Goal: Task Accomplishment & Management: Use online tool/utility

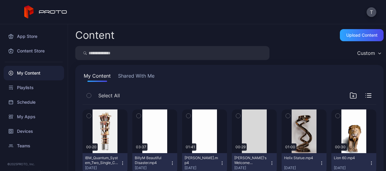
click at [121, 164] on icon "button" at bounding box center [122, 163] width 5 height 5
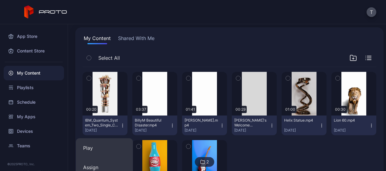
scroll to position [40, 0]
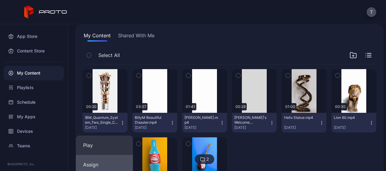
click at [94, 162] on button "Assign" at bounding box center [104, 164] width 57 height 19
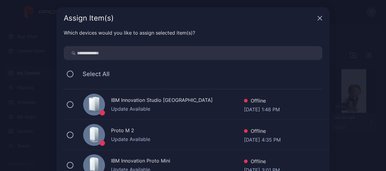
scroll to position [4, 0]
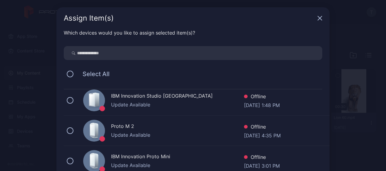
click at [138, 131] on div "Proto M 2" at bounding box center [177, 127] width 133 height 9
click at [123, 160] on div "IBM Innovation Proto Mini" at bounding box center [177, 157] width 133 height 9
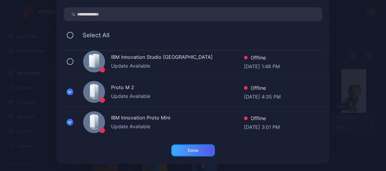
click at [187, 154] on div "Done" at bounding box center [193, 151] width 44 height 12
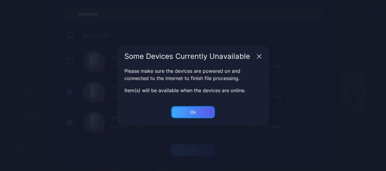
click at [196, 114] on div "Ok" at bounding box center [193, 112] width 6 height 5
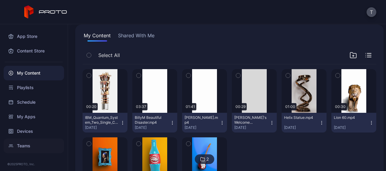
click at [22, 142] on div "Teams" at bounding box center [34, 146] width 60 height 15
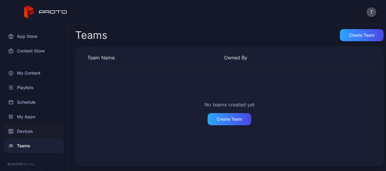
click at [23, 127] on div "Devices" at bounding box center [34, 131] width 60 height 15
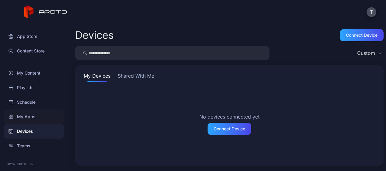
click at [29, 114] on div "My Apps" at bounding box center [34, 117] width 60 height 15
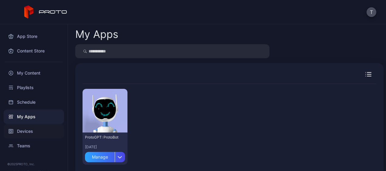
click at [28, 130] on div "Devices" at bounding box center [34, 131] width 60 height 15
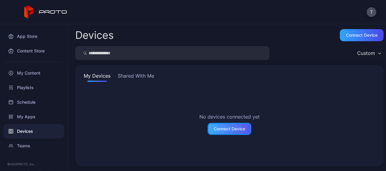
click at [233, 132] on div "Connect Device" at bounding box center [230, 129] width 44 height 12
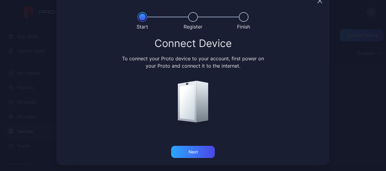
scroll to position [17, 0]
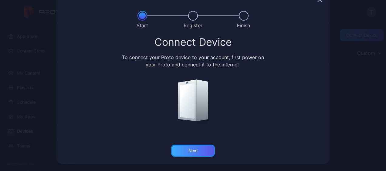
click at [197, 151] on div "Next" at bounding box center [193, 151] width 44 height 12
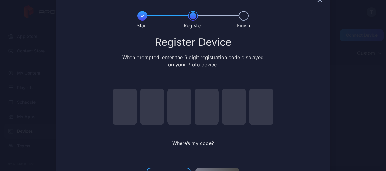
click at [277, 139] on div "Where’s my code?" at bounding box center [193, 120] width 176 height 81
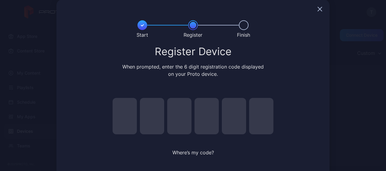
scroll to position [7, 0]
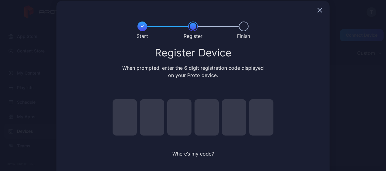
click at [318, 12] on icon "button" at bounding box center [320, 11] width 4 height 4
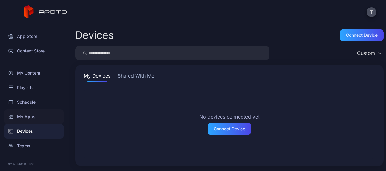
click at [22, 118] on div "My Apps" at bounding box center [34, 117] width 60 height 15
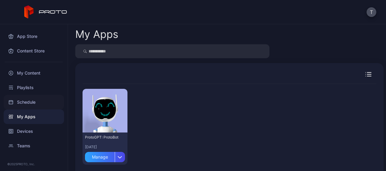
click at [29, 105] on div "Schedule" at bounding box center [34, 102] width 60 height 15
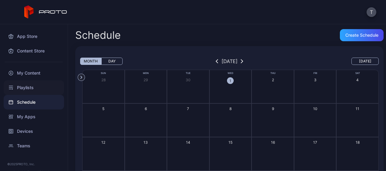
click at [28, 86] on div "Playlists" at bounding box center [34, 87] width 60 height 15
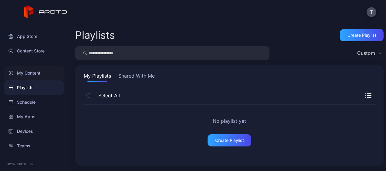
click at [26, 73] on div "My Content" at bounding box center [34, 73] width 60 height 15
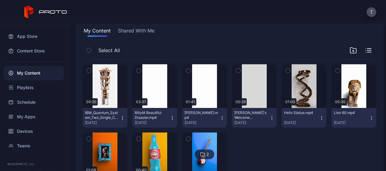
scroll to position [87, 0]
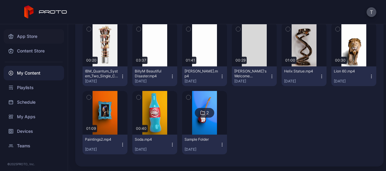
click at [33, 36] on div "App Store" at bounding box center [34, 36] width 60 height 15
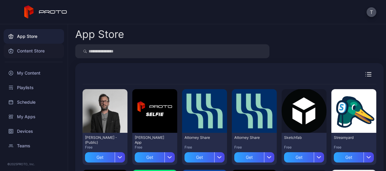
click at [42, 52] on div "Content Store" at bounding box center [34, 51] width 60 height 15
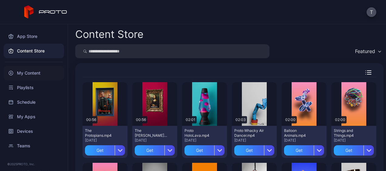
click at [36, 72] on div "My Content" at bounding box center [34, 73] width 60 height 15
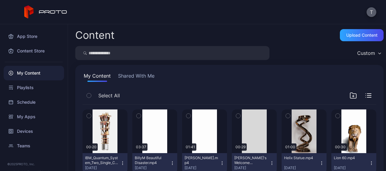
click at [373, 15] on button "T" at bounding box center [372, 12] width 10 height 10
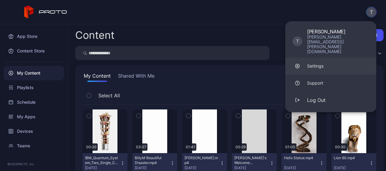
click at [332, 58] on link "Settings" at bounding box center [330, 66] width 91 height 17
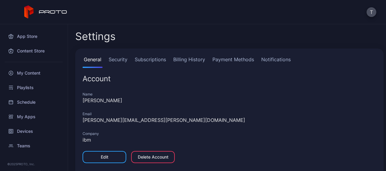
click at [121, 60] on link "Security" at bounding box center [117, 62] width 21 height 12
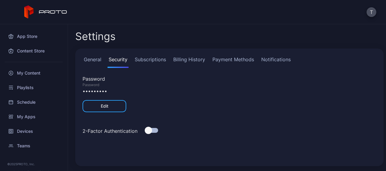
click at [145, 59] on link "Subscriptions" at bounding box center [151, 62] width 34 height 12
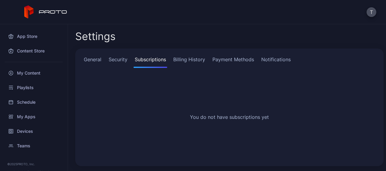
click at [184, 56] on link "Billing History" at bounding box center [189, 62] width 34 height 12
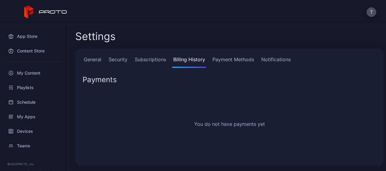
click at [227, 56] on link "Payment Methods" at bounding box center [233, 62] width 44 height 12
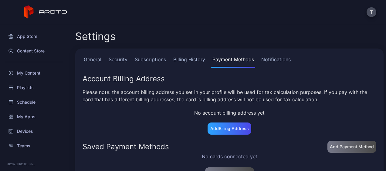
click at [272, 58] on link "Notifications" at bounding box center [276, 62] width 32 height 12
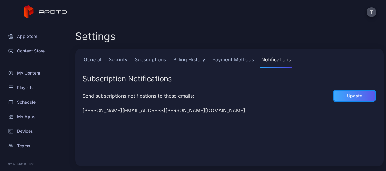
click at [336, 96] on div "Update" at bounding box center [355, 96] width 44 height 12
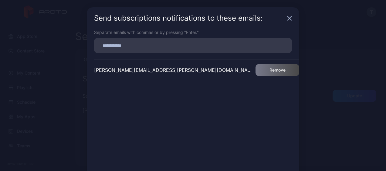
click at [288, 19] on icon "button" at bounding box center [289, 18] width 5 height 5
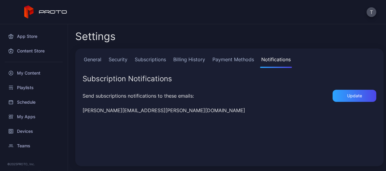
click at [118, 62] on link "Security" at bounding box center [117, 62] width 21 height 12
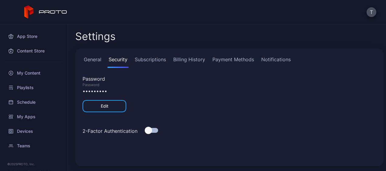
click at [145, 64] on link "Subscriptions" at bounding box center [151, 62] width 34 height 12
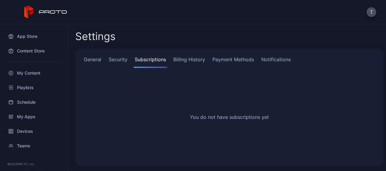
click at [183, 61] on link "Billing History" at bounding box center [189, 62] width 34 height 12
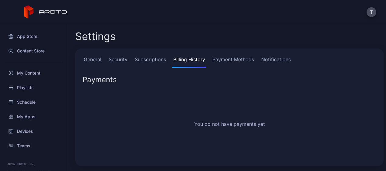
click at [217, 64] on link "Payment Methods" at bounding box center [233, 62] width 44 height 12
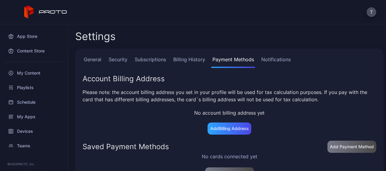
scroll to position [16, 0]
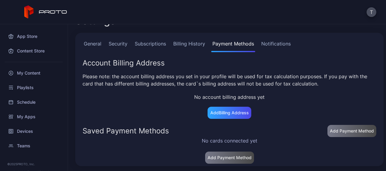
click at [125, 40] on link "Security" at bounding box center [117, 46] width 21 height 12
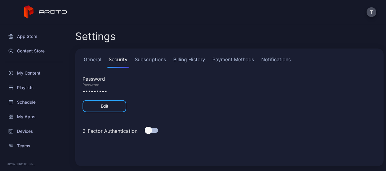
click at [169, 62] on div "General Security Subscriptions Billing History Payment Methods Notifications" at bounding box center [230, 62] width 294 height 12
click at [158, 59] on link "Subscriptions" at bounding box center [151, 62] width 34 height 12
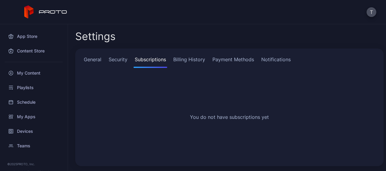
click at [199, 63] on link "Billing History" at bounding box center [189, 62] width 34 height 12
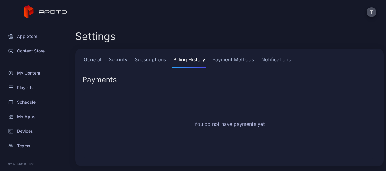
click at [214, 62] on link "Payment Methods" at bounding box center [233, 62] width 44 height 12
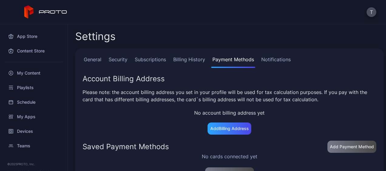
click at [101, 55] on div "General Security Subscriptions Billing History Payment Methods Notifications Ac…" at bounding box center [229, 116] width 308 height 134
click at [95, 58] on link "General" at bounding box center [93, 62] width 20 height 12
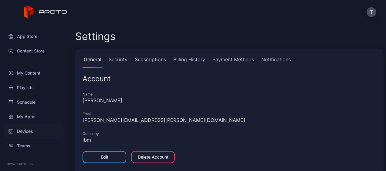
click at [27, 124] on div "Devices" at bounding box center [34, 131] width 60 height 15
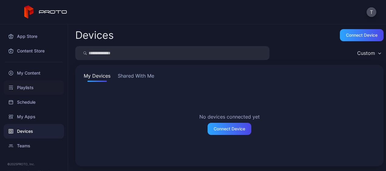
click at [27, 93] on div "Playlists" at bounding box center [34, 87] width 60 height 15
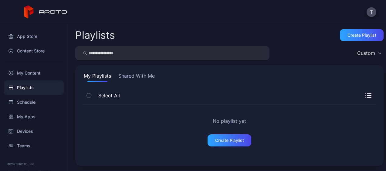
click at [32, 80] on div "Playlists" at bounding box center [34, 87] width 60 height 15
click at [32, 72] on div "My Content" at bounding box center [34, 73] width 60 height 15
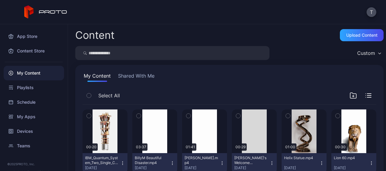
click at [122, 163] on icon "button" at bounding box center [122, 163] width 0 height 0
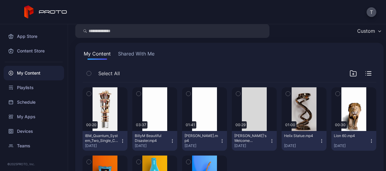
click at [123, 141] on icon "button" at bounding box center [122, 141] width 5 height 5
click at [122, 141] on icon "button" at bounding box center [122, 141] width 5 height 5
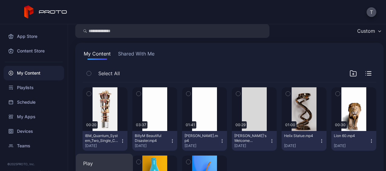
click at [121, 141] on icon "button" at bounding box center [122, 141] width 5 height 5
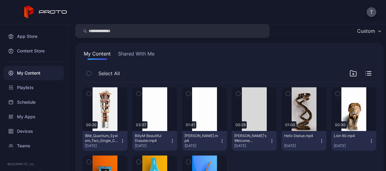
click at [121, 141] on icon "button" at bounding box center [122, 141] width 5 height 5
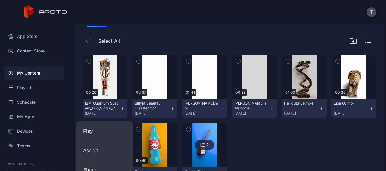
scroll to position [56, 0]
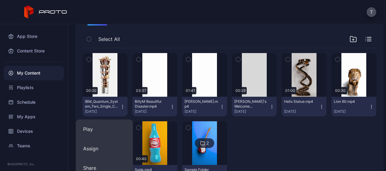
click at [101, 150] on button "Assign" at bounding box center [104, 148] width 57 height 19
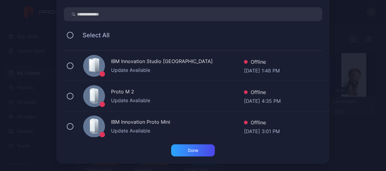
scroll to position [0, 0]
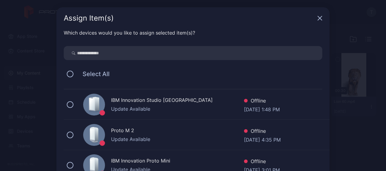
click at [318, 17] on icon "button" at bounding box center [320, 18] width 5 height 5
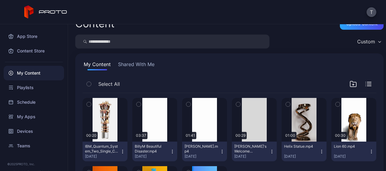
scroll to position [11, 0]
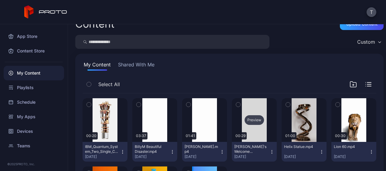
click at [251, 119] on div "Preview" at bounding box center [254, 120] width 19 height 10
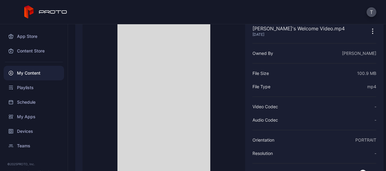
scroll to position [22, 0]
